Goal: Find specific page/section: Find specific page/section

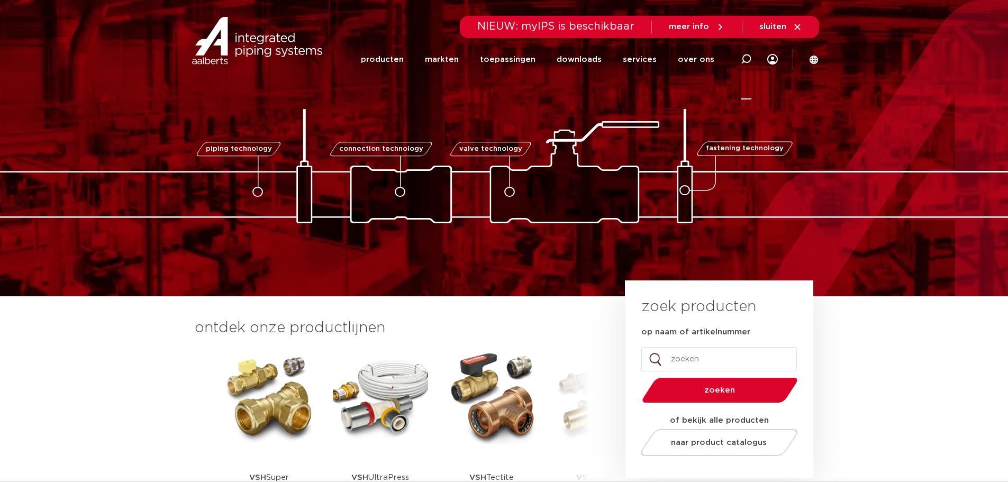
click at [745, 58] on icon at bounding box center [746, 59] width 11 height 11
paste input "6342039"
type input "6342039"
click button "Zoeken" at bounding box center [0, 0] width 0 height 0
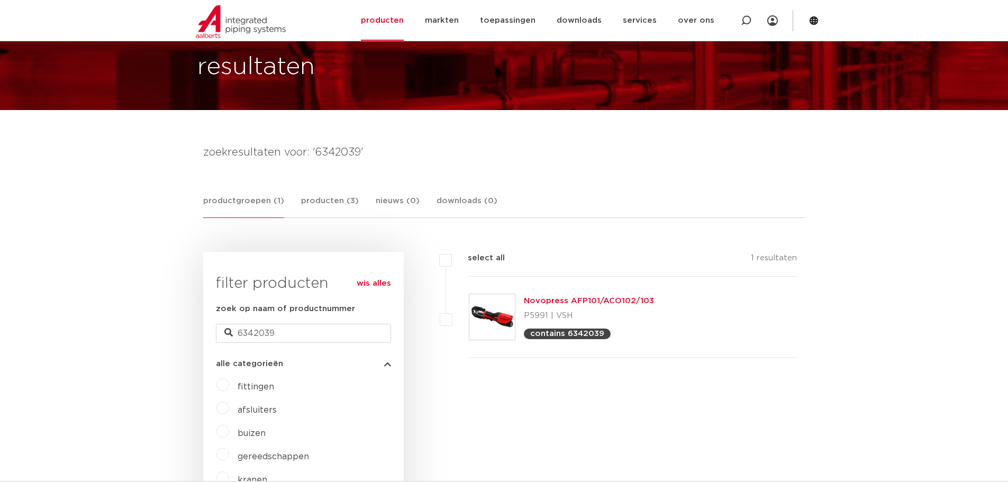
scroll to position [55, 0]
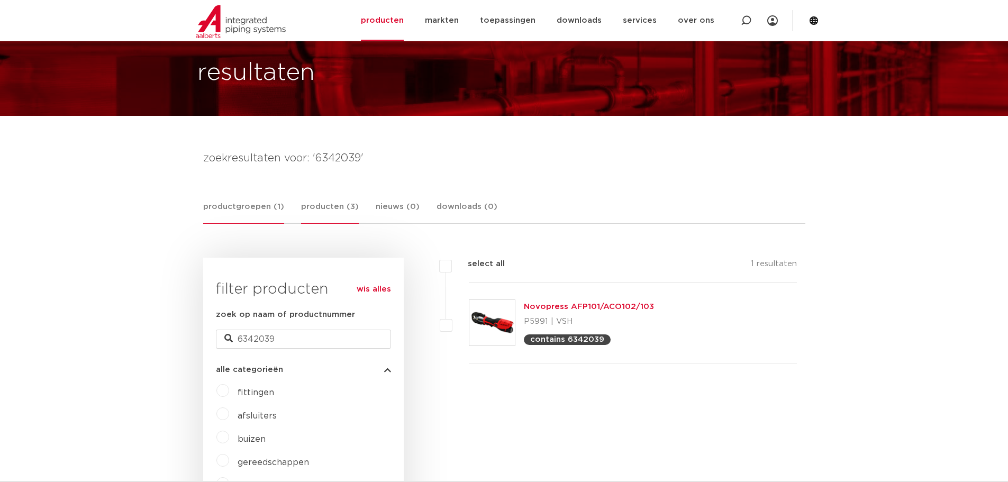
click at [320, 207] on link "producten (3)" at bounding box center [330, 212] width 58 height 23
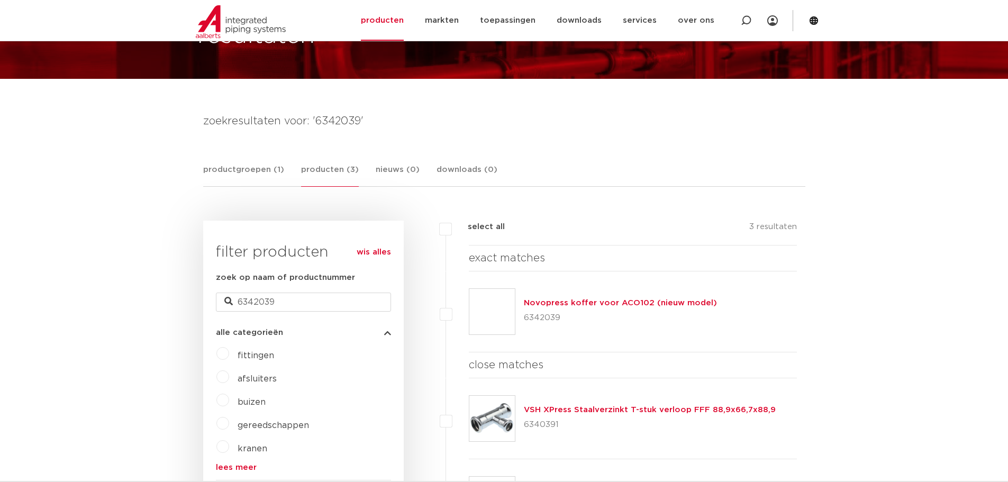
scroll to position [107, 0]
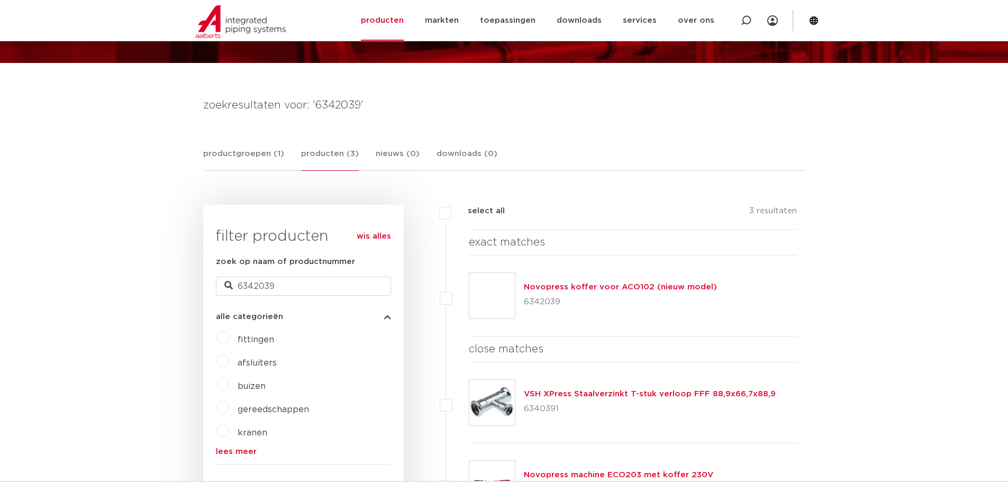
click at [604, 283] on link "Novopress koffer voor ACO102 (nieuw model)" at bounding box center [620, 287] width 193 height 8
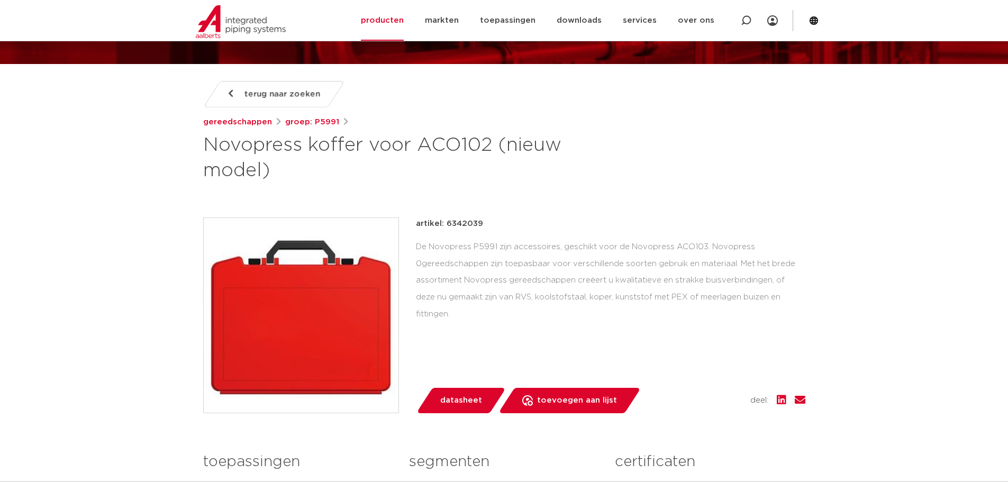
scroll to position [106, 0]
drag, startPoint x: 446, startPoint y: 226, endPoint x: 491, endPoint y: 222, distance: 45.7
click at [491, 222] on div "artikel: 6342039" at bounding box center [610, 224] width 389 height 13
click at [492, 222] on div "artikel: 6342039" at bounding box center [610, 224] width 389 height 13
click at [484, 222] on div "artikel: 6342039" at bounding box center [610, 224] width 389 height 13
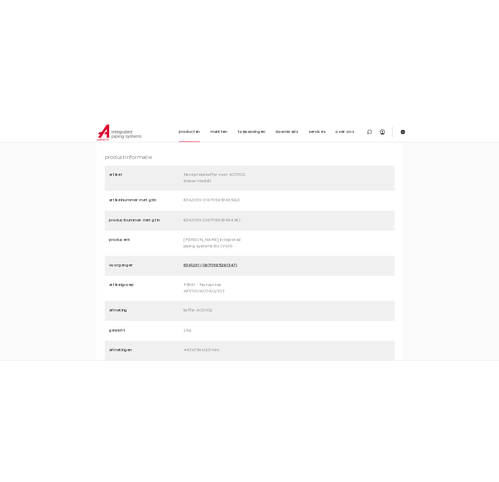
scroll to position [1217, 0]
